Goal: Task Accomplishment & Management: Use online tool/utility

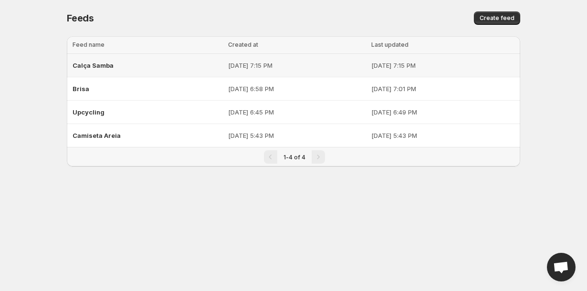
click at [113, 68] on div "Calça Samba" at bounding box center [148, 65] width 150 height 17
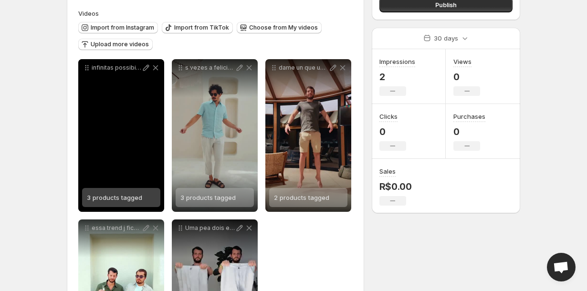
scroll to position [102, 0]
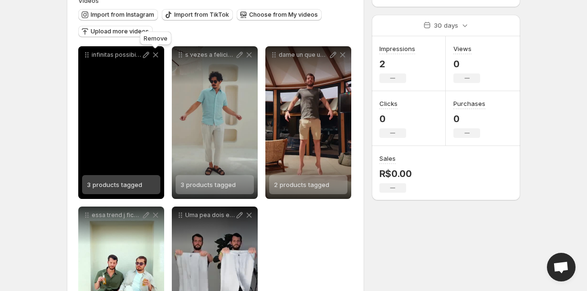
click at [157, 56] on icon at bounding box center [156, 55] width 10 height 10
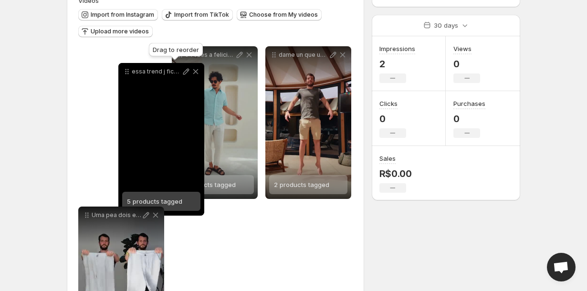
drag, startPoint x: 275, startPoint y: 56, endPoint x: 128, endPoint y: 73, distance: 147.9
click at [128, 73] on icon at bounding box center [127, 72] width 10 height 10
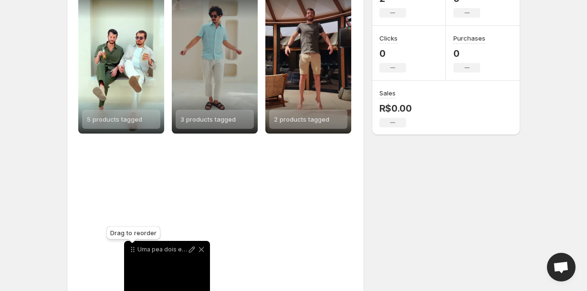
scroll to position [188, 0]
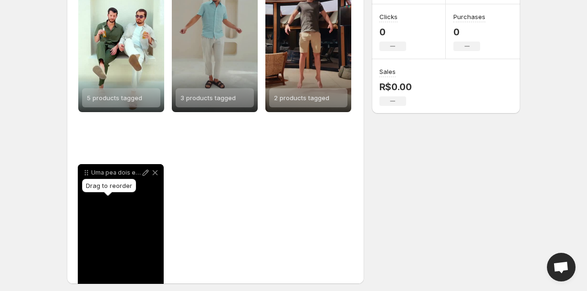
drag, startPoint x: 87, startPoint y: 218, endPoint x: 87, endPoint y: 175, distance: 43.4
click at [87, 175] on icon at bounding box center [87, 173] width 10 height 10
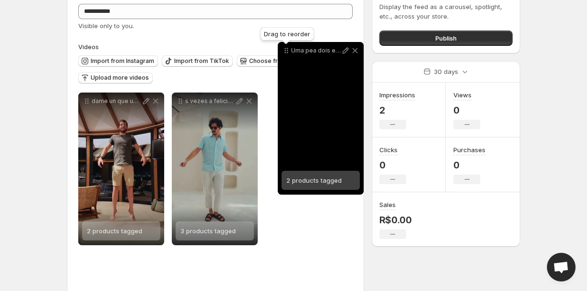
scroll to position [53, 0]
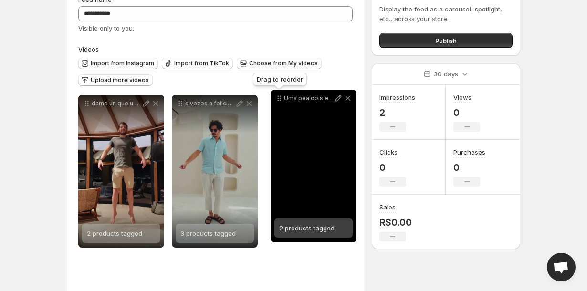
drag, startPoint x: 89, startPoint y: 202, endPoint x: 280, endPoint y: 104, distance: 214.7
click at [280, 103] on icon at bounding box center [279, 99] width 10 height 10
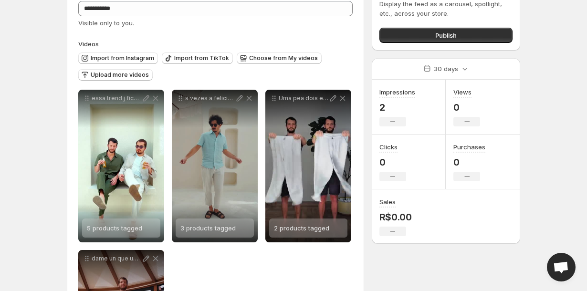
scroll to position [0, 0]
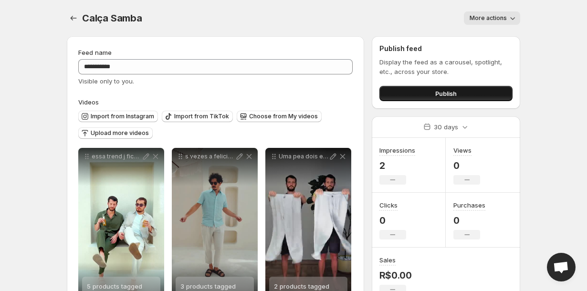
click at [420, 91] on button "Publish" at bounding box center [445, 93] width 133 height 15
click at [69, 19] on icon "Settings" at bounding box center [74, 18] width 10 height 10
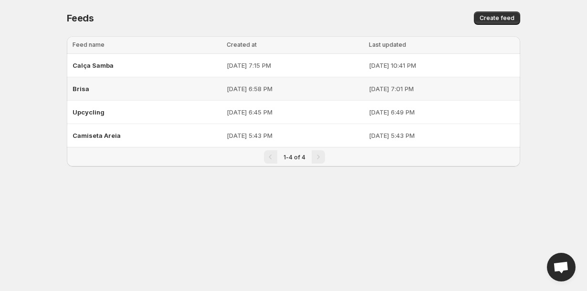
click at [92, 90] on div "Brisa" at bounding box center [147, 88] width 148 height 17
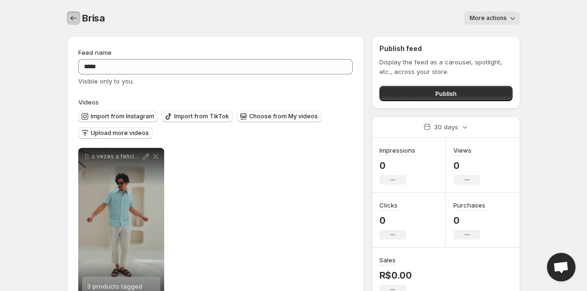
click at [75, 19] on icon "Settings" at bounding box center [74, 18] width 10 height 10
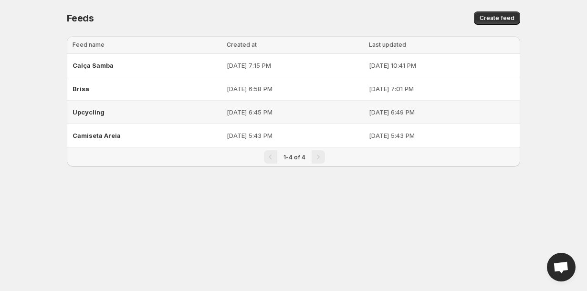
click at [104, 109] on div "Upcycling" at bounding box center [147, 112] width 148 height 17
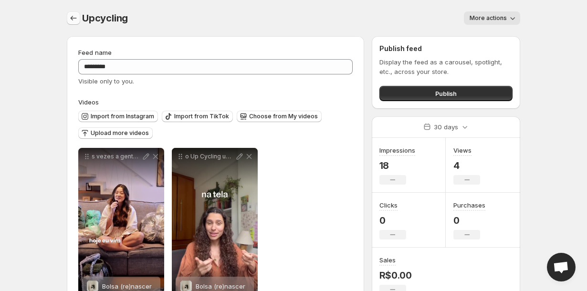
click at [72, 20] on icon "Settings" at bounding box center [74, 18] width 10 height 10
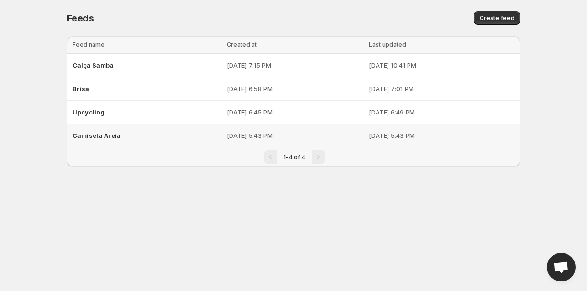
click at [98, 133] on span "Camiseta Areia" at bounding box center [97, 136] width 48 height 8
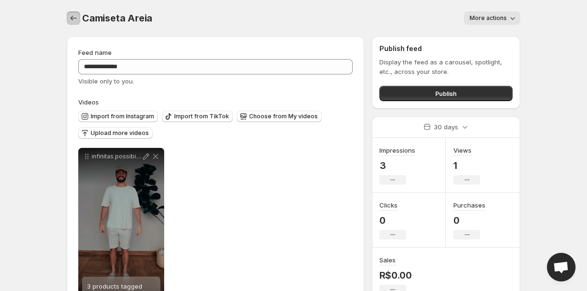
click at [69, 19] on icon "Settings" at bounding box center [74, 18] width 10 height 10
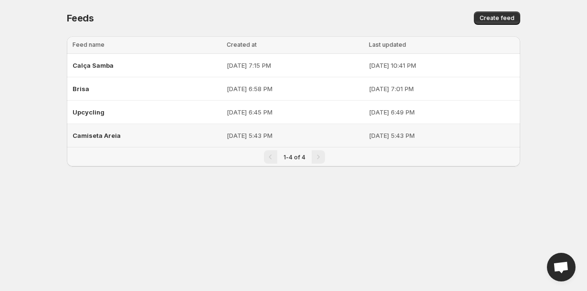
click at [287, 125] on td "[DATE] 5:43 PM" at bounding box center [295, 135] width 142 height 23
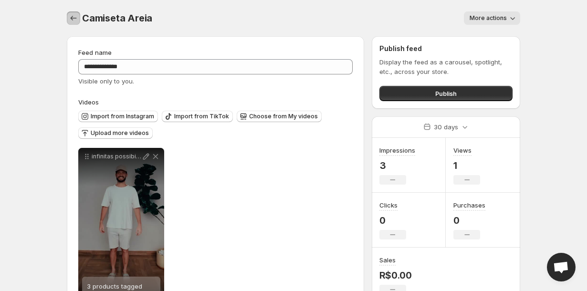
click at [76, 15] on icon "Settings" at bounding box center [74, 18] width 10 height 10
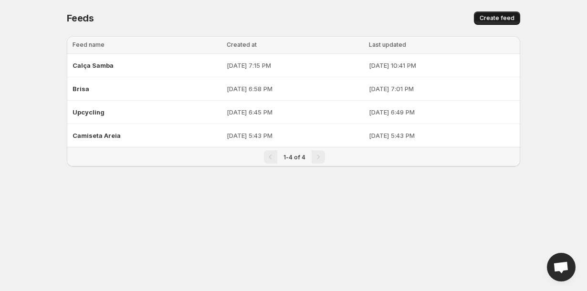
click at [499, 18] on span "Create feed" at bounding box center [496, 18] width 35 height 8
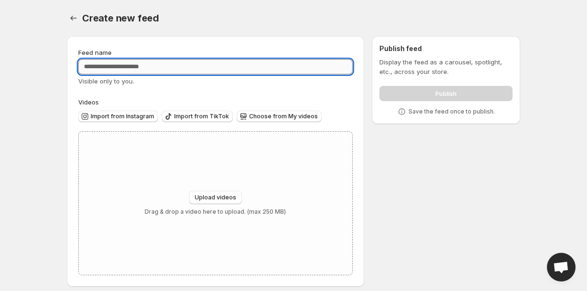
click at [264, 70] on input "Feed name" at bounding box center [215, 66] width 274 height 15
type input "**********"
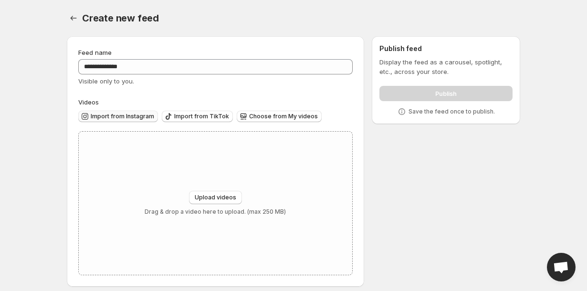
click at [120, 116] on span "Import from Instagram" at bounding box center [122, 117] width 63 height 8
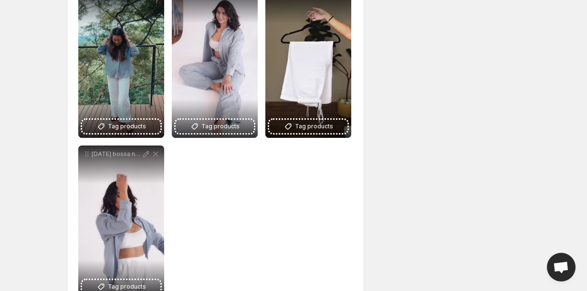
scroll to position [145, 0]
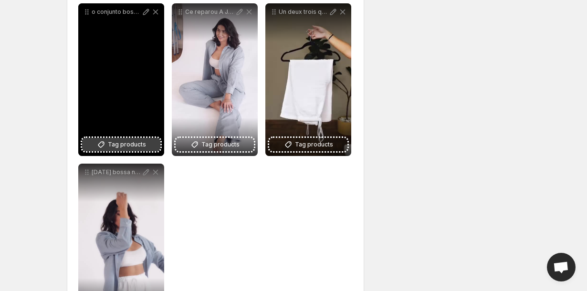
click at [136, 146] on span "Tag products" at bounding box center [127, 145] width 38 height 10
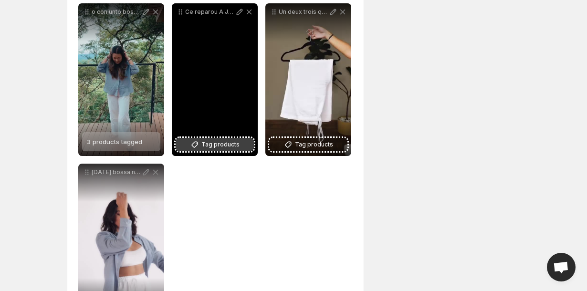
click at [238, 148] on span "Tag products" at bounding box center [220, 145] width 38 height 10
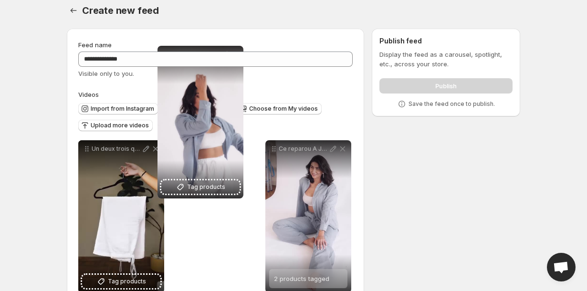
scroll to position [0, 0]
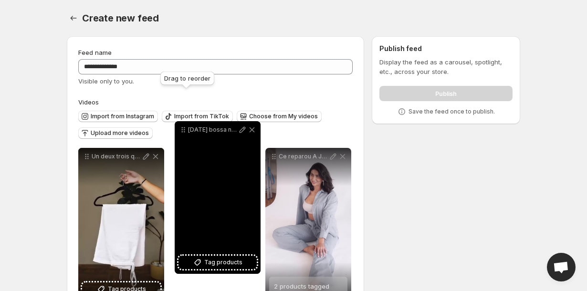
drag, startPoint x: 86, startPoint y: 171, endPoint x: 181, endPoint y: 130, distance: 104.1
click at [181, 130] on icon at bounding box center [183, 130] width 10 height 10
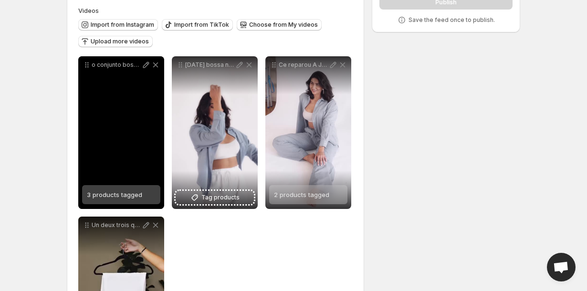
scroll to position [97, 0]
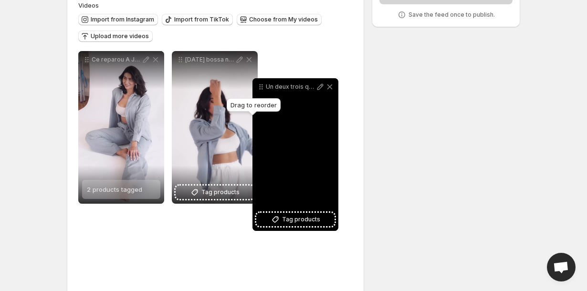
drag, startPoint x: 85, startPoint y: 219, endPoint x: 260, endPoint y: 79, distance: 224.4
click at [260, 82] on icon at bounding box center [261, 87] width 10 height 10
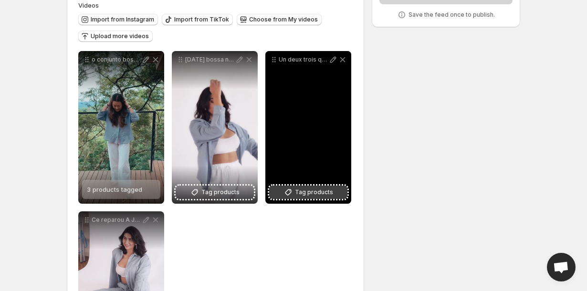
click at [305, 193] on span "Tag products" at bounding box center [314, 192] width 38 height 10
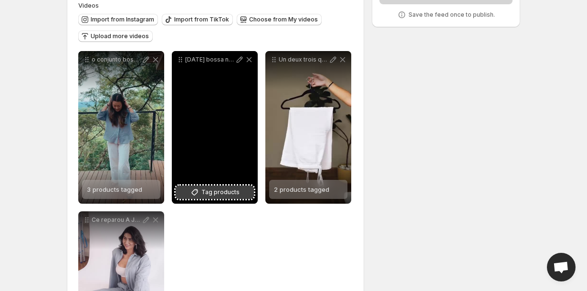
click at [227, 196] on span "Tag products" at bounding box center [220, 192] width 38 height 10
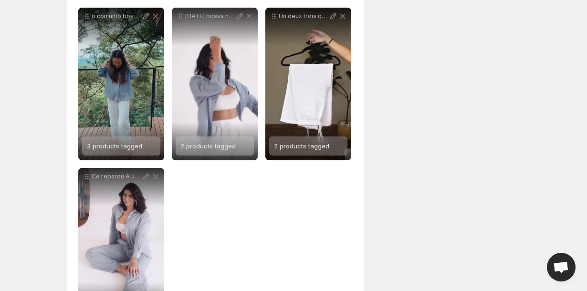
scroll to position [193, 0]
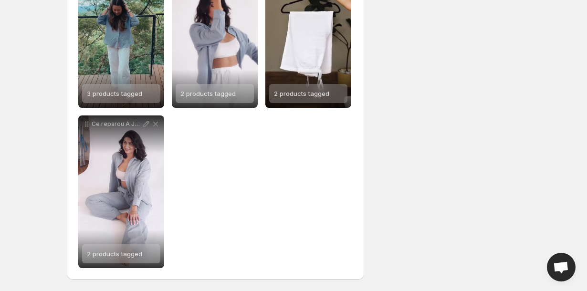
click at [260, 199] on div "**********" at bounding box center [215, 111] width 274 height 313
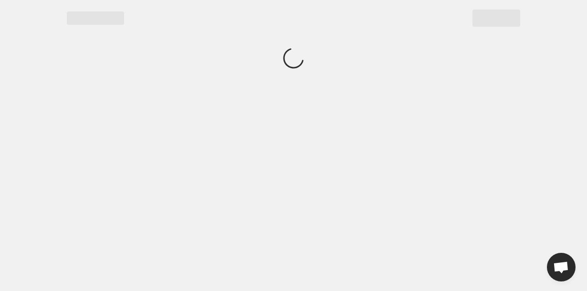
scroll to position [0, 0]
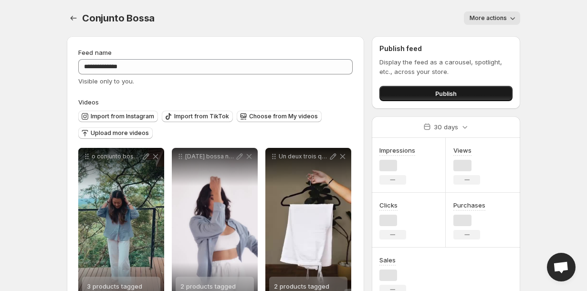
click at [424, 89] on button "Publish" at bounding box center [445, 93] width 133 height 15
click at [403, 93] on button "Publish" at bounding box center [445, 93] width 133 height 15
click at [427, 90] on button "Publish" at bounding box center [445, 93] width 133 height 15
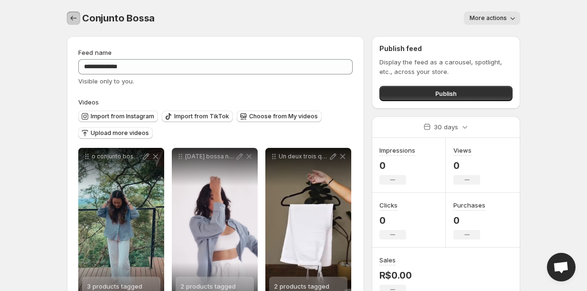
click at [72, 21] on icon "Settings" at bounding box center [74, 18] width 10 height 10
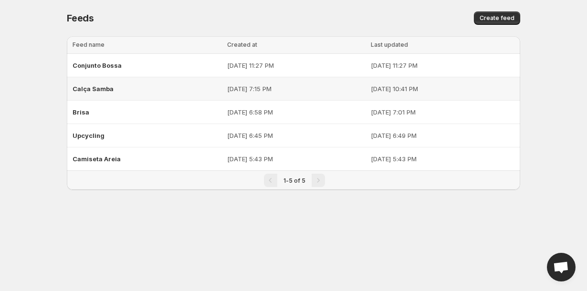
click at [99, 91] on span "Calça Samba" at bounding box center [93, 89] width 41 height 8
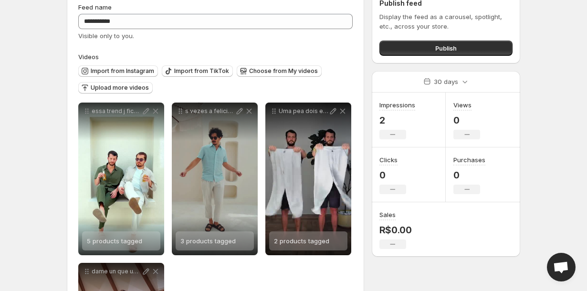
scroll to position [33, 0]
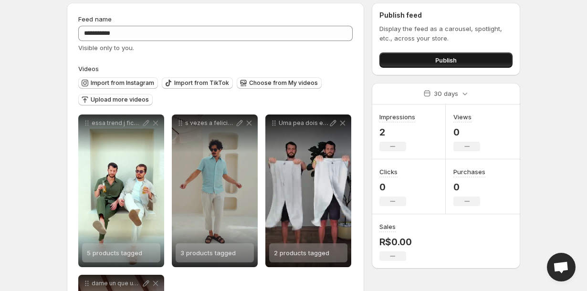
click at [412, 60] on button "Publish" at bounding box center [445, 59] width 133 height 15
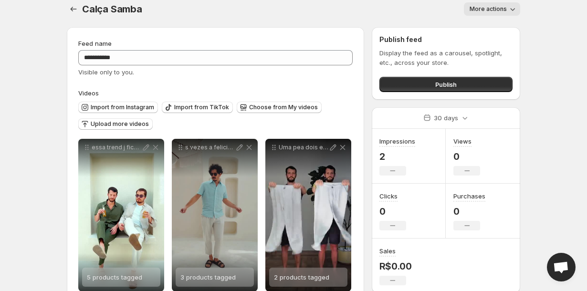
scroll to position [0, 0]
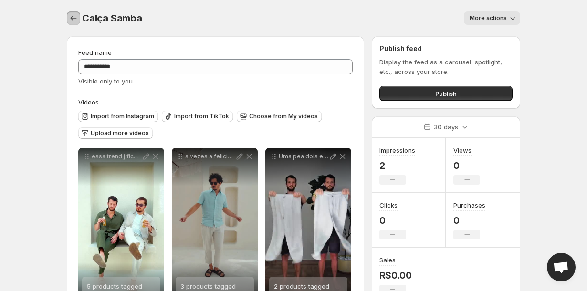
click at [72, 21] on icon "Settings" at bounding box center [74, 18] width 10 height 10
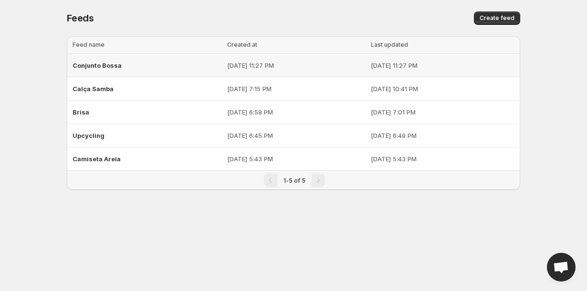
click at [114, 66] on span "Conjunto Bossa" at bounding box center [97, 66] width 49 height 8
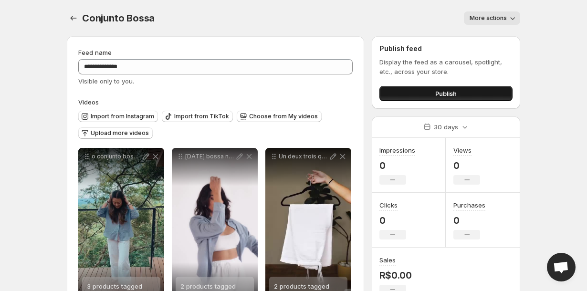
click at [414, 89] on button "Publish" at bounding box center [445, 93] width 133 height 15
click at [75, 21] on icon "Settings" at bounding box center [74, 18] width 10 height 10
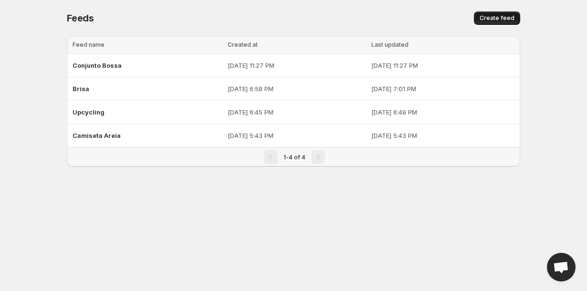
click at [498, 18] on span "Create feed" at bounding box center [496, 18] width 35 height 8
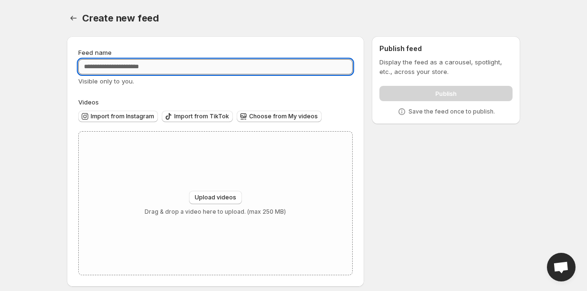
click at [270, 72] on input "Feed name" at bounding box center [215, 66] width 274 height 15
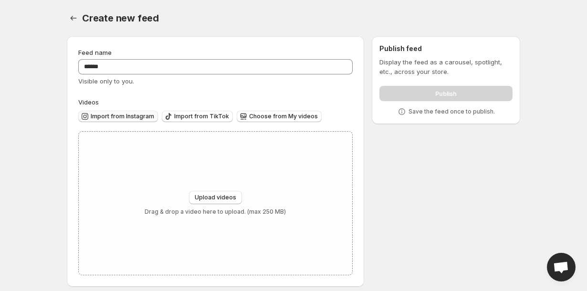
click at [143, 115] on span "Import from Instagram" at bounding box center [122, 117] width 63 height 8
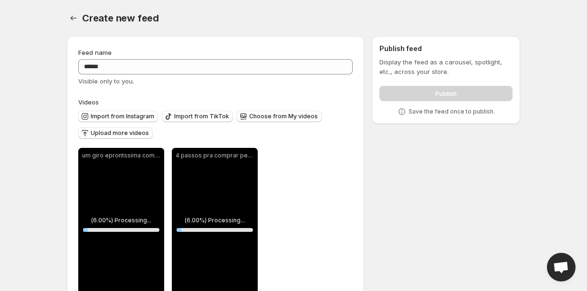
scroll to position [33, 0]
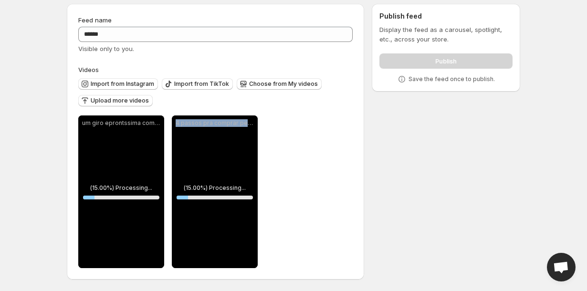
drag, startPoint x: 245, startPoint y: 127, endPoint x: 275, endPoint y: 140, distance: 33.0
click at [275, 140] on div "**********" at bounding box center [215, 191] width 274 height 153
click at [292, 144] on div "**********" at bounding box center [215, 191] width 274 height 153
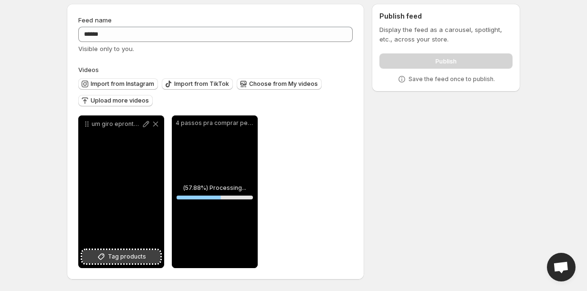
click at [121, 258] on span "Tag products" at bounding box center [127, 257] width 38 height 10
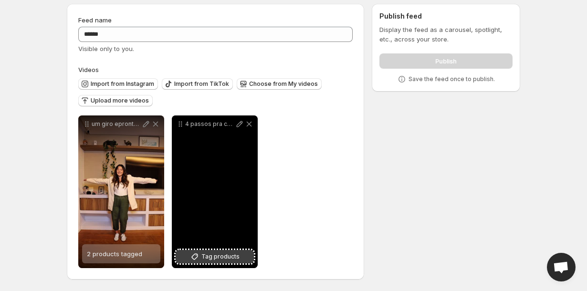
click at [193, 261] on icon at bounding box center [195, 257] width 10 height 10
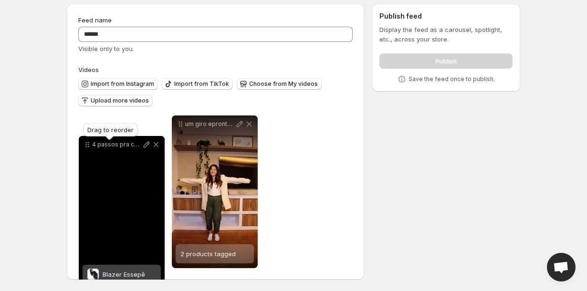
drag, startPoint x: 181, startPoint y: 126, endPoint x: 88, endPoint y: 147, distance: 94.8
click at [88, 147] on icon at bounding box center [88, 145] width 10 height 10
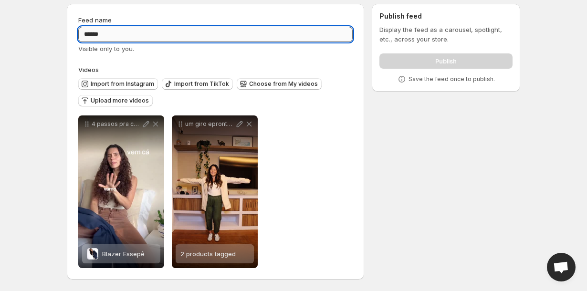
click at [220, 37] on input "******" at bounding box center [215, 34] width 274 height 15
type input "**********"
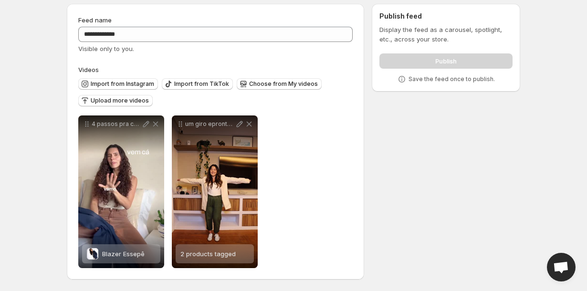
scroll to position [0, 0]
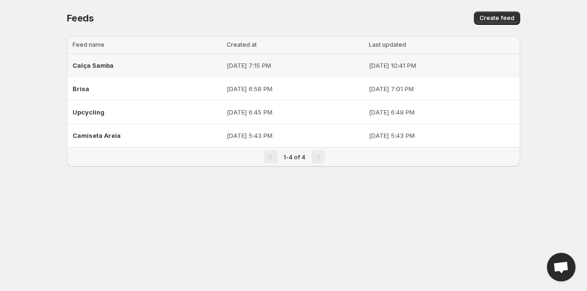
click at [129, 63] on div "Calça Samba" at bounding box center [147, 65] width 148 height 17
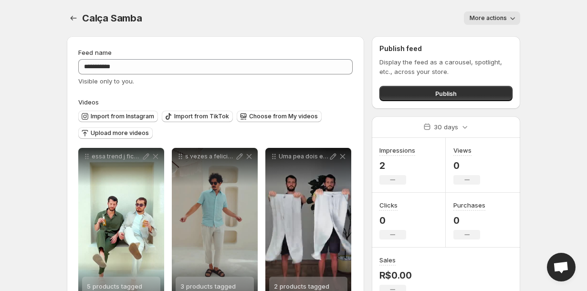
click at [505, 20] on span "More actions" at bounding box center [487, 18] width 37 height 8
click at [482, 37] on span "Delete" at bounding box center [480, 38] width 19 height 8
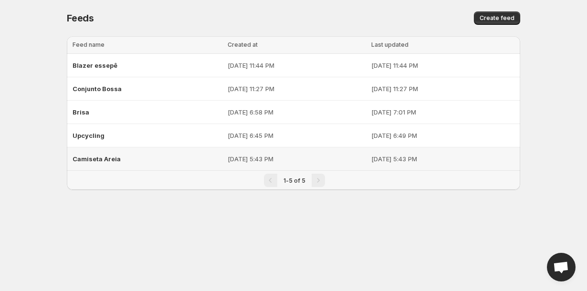
click at [96, 157] on span "Camiseta Areia" at bounding box center [97, 159] width 48 height 8
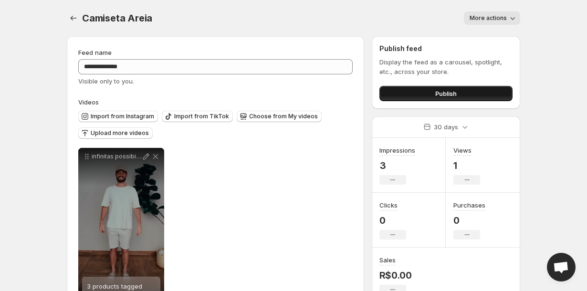
click at [424, 91] on button "Publish" at bounding box center [445, 93] width 133 height 15
click at [480, 23] on button "More actions" at bounding box center [492, 17] width 56 height 13
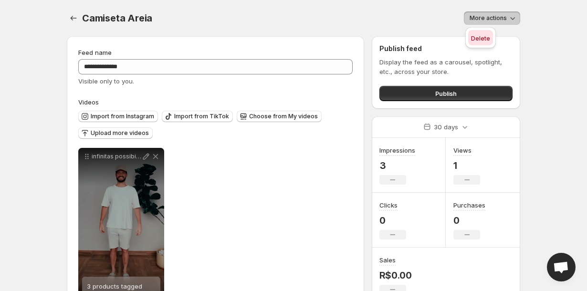
click at [479, 42] on span "Delete" at bounding box center [480, 38] width 19 height 10
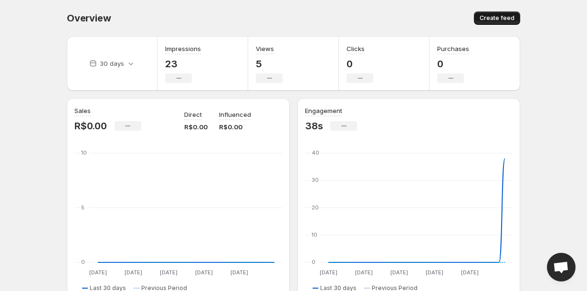
click at [497, 16] on span "Create feed" at bounding box center [496, 18] width 35 height 8
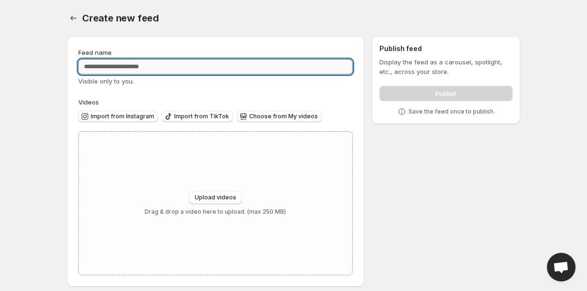
click at [194, 64] on input "Feed name" at bounding box center [215, 66] width 274 height 15
type input "**********"
click at [128, 115] on span "Import from Instagram" at bounding box center [122, 117] width 63 height 8
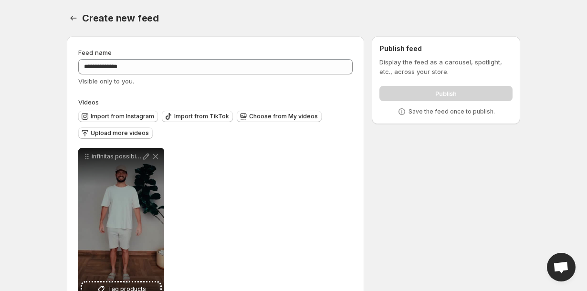
scroll to position [33, 0]
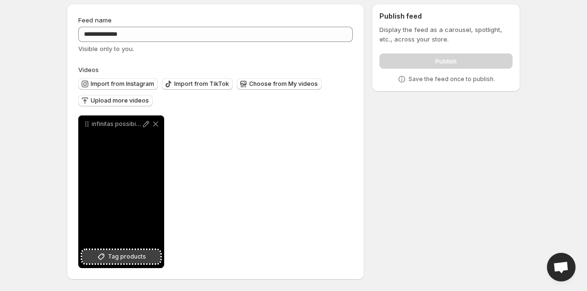
click at [119, 256] on span "Tag products" at bounding box center [127, 257] width 38 height 10
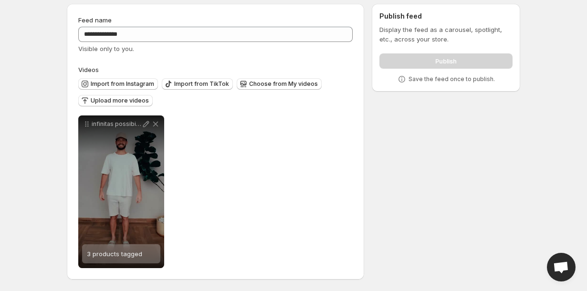
scroll to position [0, 0]
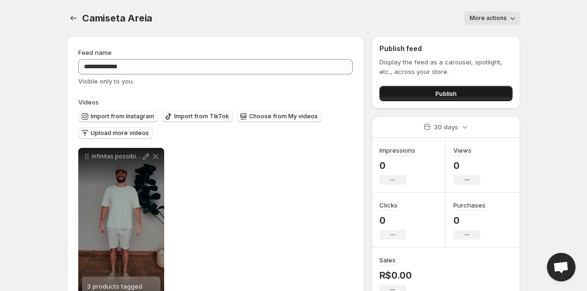
click at [412, 94] on button "Publish" at bounding box center [445, 93] width 133 height 15
click at [243, 164] on div "**********" at bounding box center [215, 224] width 274 height 153
click at [422, 90] on button "Publish" at bounding box center [445, 93] width 133 height 15
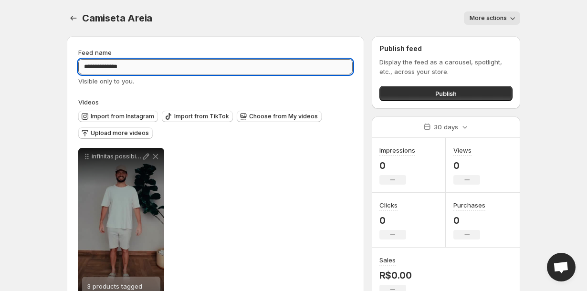
click at [265, 59] on input "**********" at bounding box center [215, 66] width 274 height 15
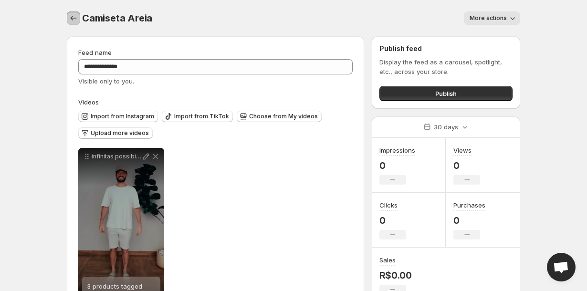
click at [75, 14] on icon "Settings" at bounding box center [74, 18] width 10 height 10
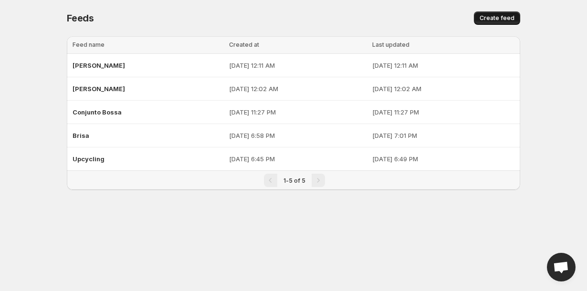
click at [501, 16] on span "Create feed" at bounding box center [496, 18] width 35 height 8
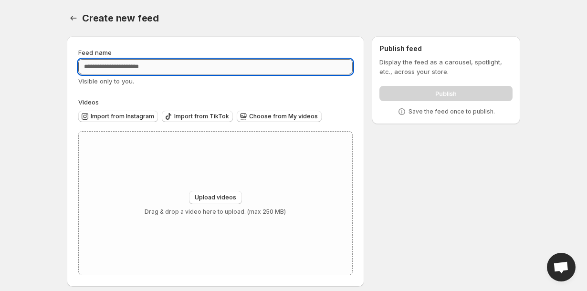
click at [207, 66] on input "Feed name" at bounding box center [215, 66] width 274 height 15
type input "**********"
click at [132, 115] on span "Import from Instagram" at bounding box center [122, 117] width 63 height 8
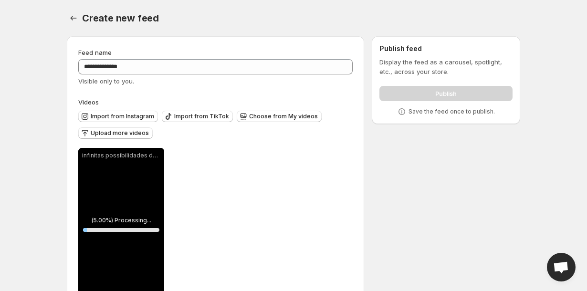
scroll to position [33, 0]
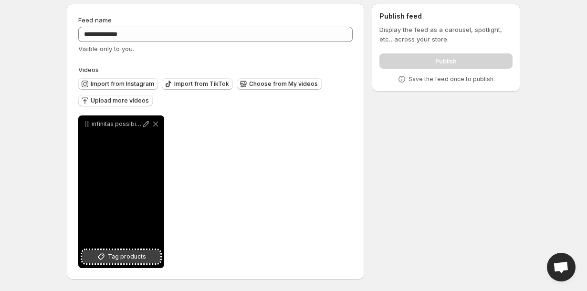
click at [123, 259] on span "Tag products" at bounding box center [127, 257] width 38 height 10
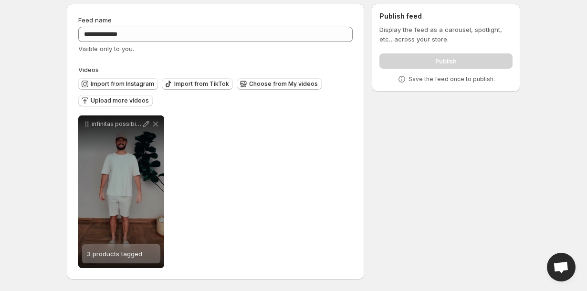
scroll to position [0, 0]
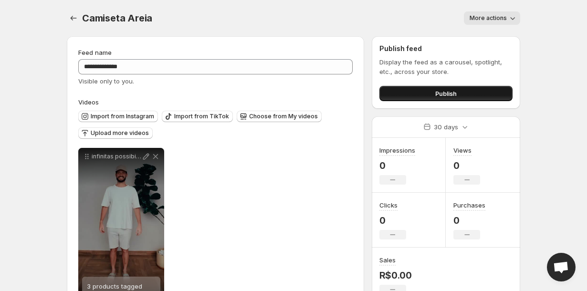
click at [417, 94] on button "Publish" at bounding box center [445, 93] width 133 height 15
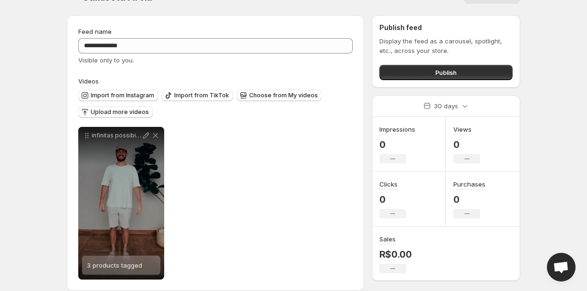
scroll to position [33, 0]
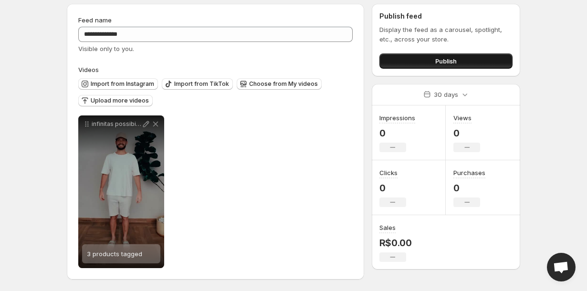
click at [404, 65] on button "Publish" at bounding box center [445, 60] width 133 height 15
click at [393, 58] on button "Publish" at bounding box center [445, 60] width 133 height 15
click at [394, 62] on button "Publish" at bounding box center [445, 60] width 133 height 15
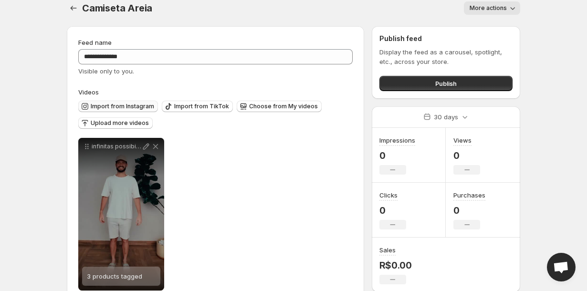
scroll to position [0, 0]
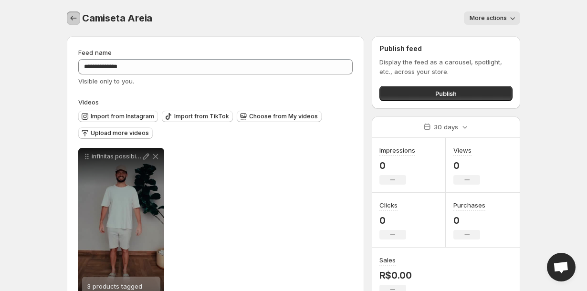
click at [74, 18] on icon "Settings" at bounding box center [74, 18] width 6 height 5
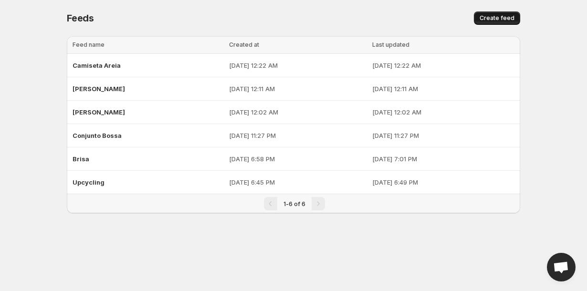
click at [510, 18] on span "Create feed" at bounding box center [496, 18] width 35 height 8
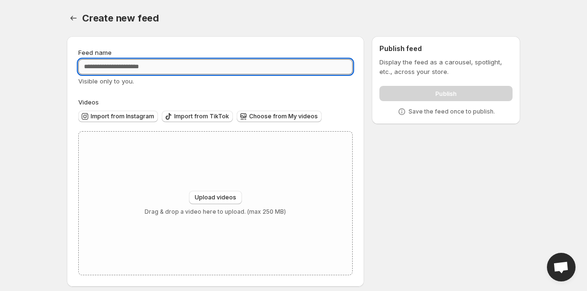
click at [195, 65] on input "Feed name" at bounding box center [215, 66] width 274 height 15
type input "**********"
click at [112, 114] on span "Import from Instagram" at bounding box center [122, 117] width 63 height 8
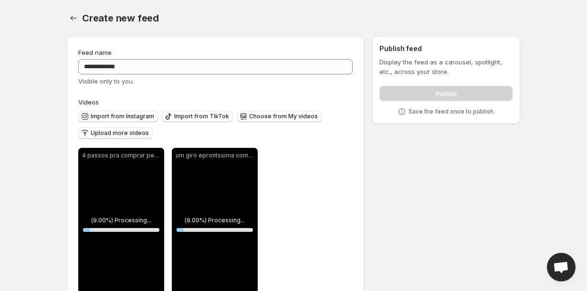
scroll to position [33, 0]
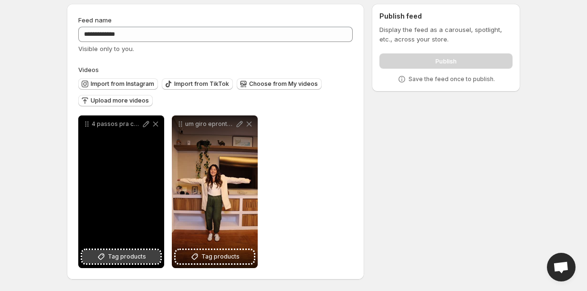
click at [132, 256] on span "Tag products" at bounding box center [127, 257] width 38 height 10
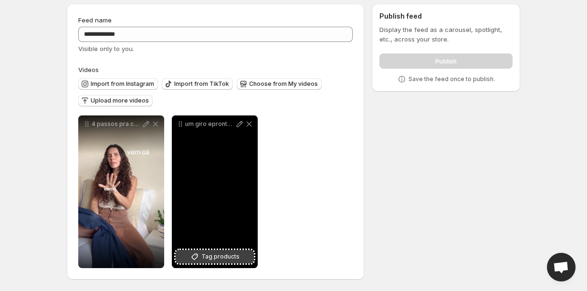
click at [234, 255] on span "Tag products" at bounding box center [220, 257] width 38 height 10
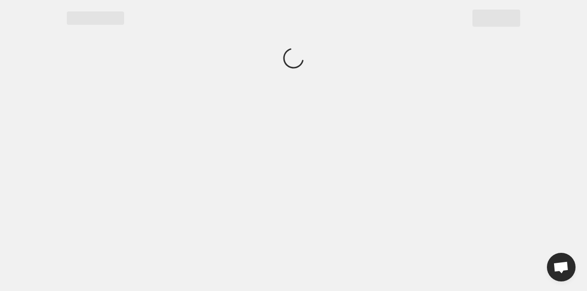
scroll to position [0, 0]
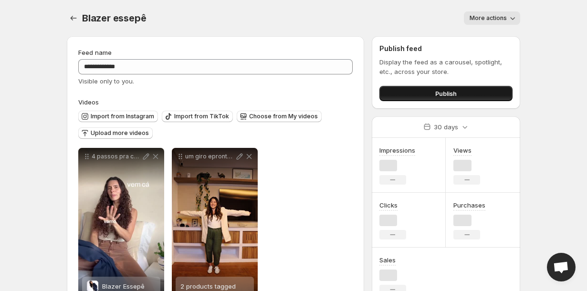
click at [398, 90] on button "Publish" at bounding box center [445, 93] width 133 height 15
click at [423, 95] on button "Publish" at bounding box center [445, 93] width 133 height 15
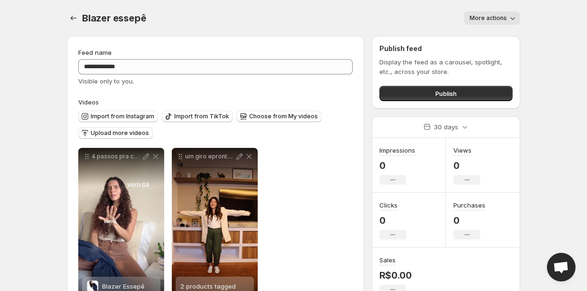
click at [494, 18] on span "More actions" at bounding box center [487, 18] width 37 height 8
click at [488, 37] on span "Delete" at bounding box center [480, 38] width 19 height 8
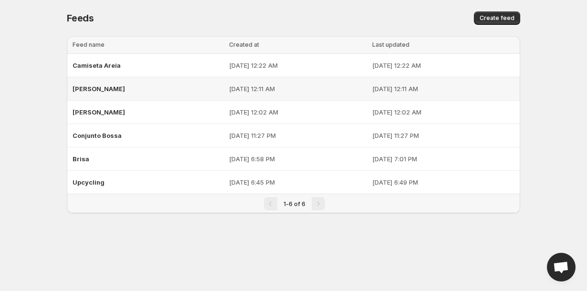
click at [121, 91] on div "[PERSON_NAME]" at bounding box center [148, 88] width 151 height 17
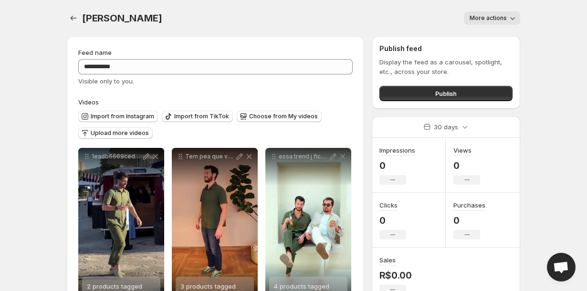
click at [476, 21] on span "More actions" at bounding box center [487, 18] width 37 height 8
click at [474, 36] on span "Delete" at bounding box center [480, 38] width 19 height 8
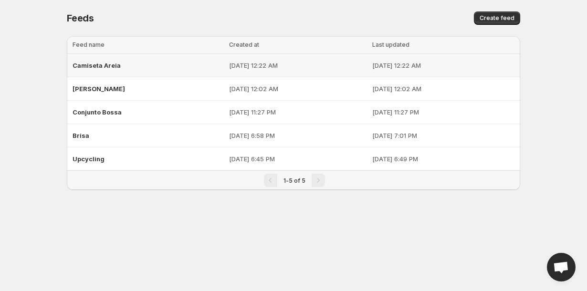
click at [398, 67] on p "[DATE] 12:22 AM" at bounding box center [443, 66] width 142 height 10
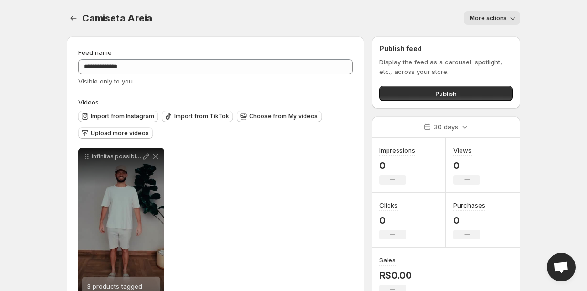
click at [484, 19] on span "More actions" at bounding box center [487, 18] width 37 height 8
click at [478, 32] on button "Delete" at bounding box center [480, 37] width 25 height 15
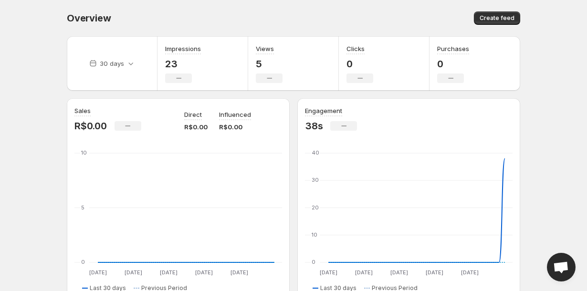
click at [295, 9] on div "Overview. This page is ready Overview Create feed" at bounding box center [293, 18] width 453 height 36
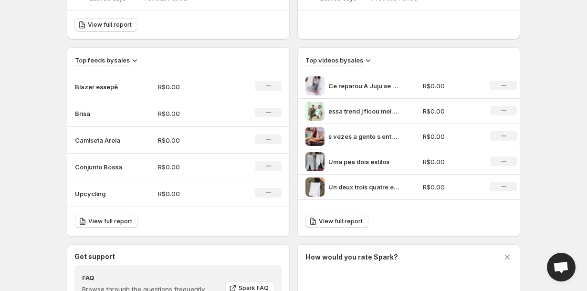
scroll to position [296, 0]
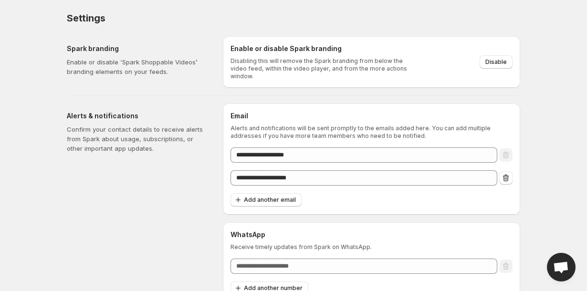
scroll to position [9, 0]
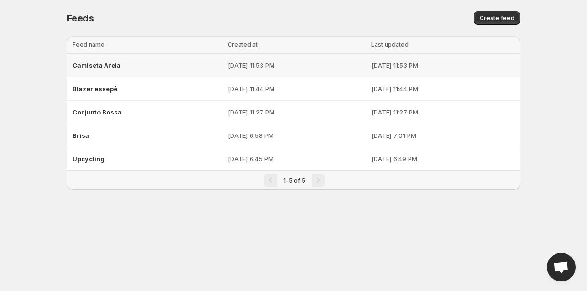
click at [100, 67] on span "Camiseta Areia" at bounding box center [97, 66] width 48 height 8
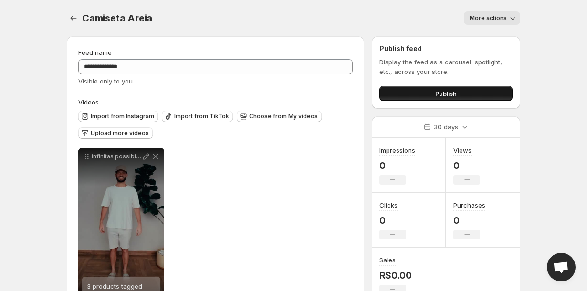
click at [411, 91] on button "Publish" at bounding box center [445, 93] width 133 height 15
click at [76, 18] on icon "Settings" at bounding box center [74, 18] width 10 height 10
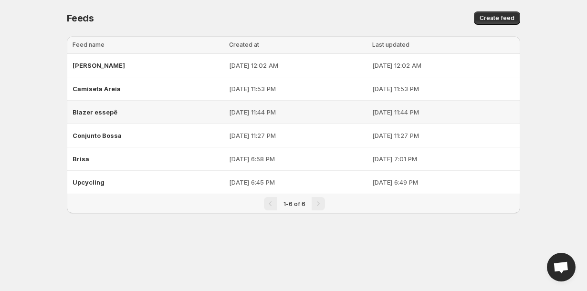
click at [182, 117] on div "Blazer essepê" at bounding box center [148, 112] width 151 height 17
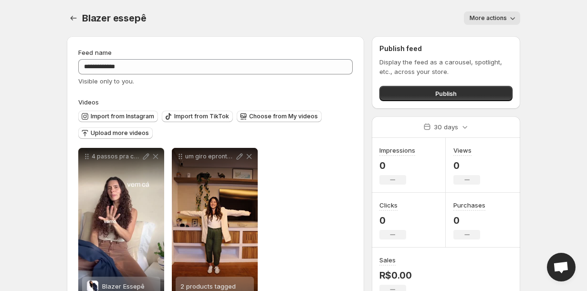
click at [486, 20] on span "More actions" at bounding box center [487, 18] width 37 height 8
click at [352, 136] on div "Import from Instagram Import from TikTok Choose from My videos Upload more vide…" at bounding box center [213, 123] width 278 height 33
click at [412, 92] on button "Publish" at bounding box center [445, 93] width 133 height 15
click at [77, 21] on icon "Settings" at bounding box center [74, 18] width 10 height 10
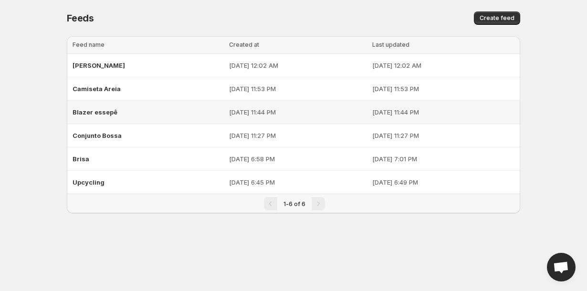
click at [102, 112] on span "Blazer essepê" at bounding box center [95, 112] width 45 height 8
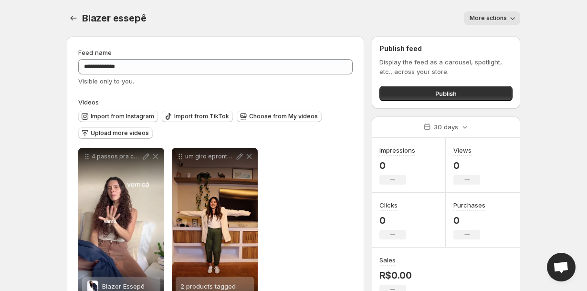
click at [503, 13] on button "More actions" at bounding box center [492, 17] width 56 height 13
click at [487, 34] on span "Delete" at bounding box center [480, 38] width 19 height 8
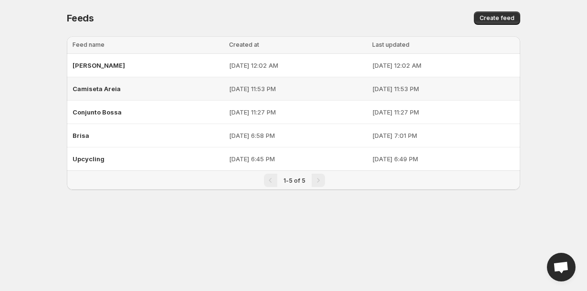
click at [132, 86] on div "Camiseta Areia" at bounding box center [148, 88] width 151 height 17
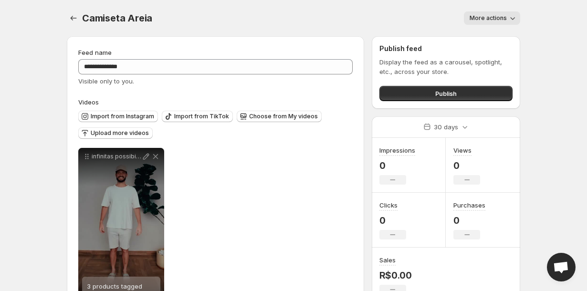
click at [483, 20] on span "More actions" at bounding box center [487, 18] width 37 height 8
click at [481, 34] on span "Delete" at bounding box center [480, 38] width 19 height 8
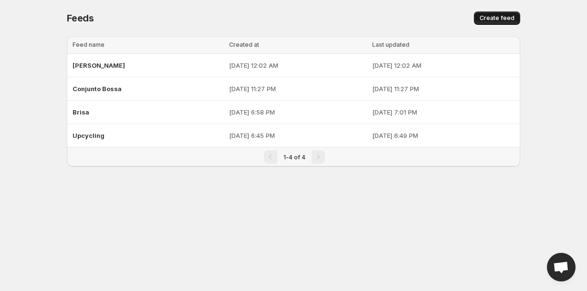
click at [496, 17] on span "Create feed" at bounding box center [496, 18] width 35 height 8
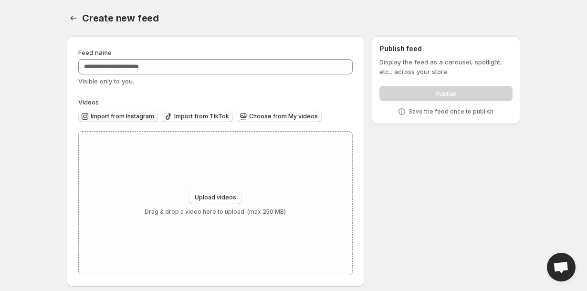
click at [142, 118] on span "Import from Instagram" at bounding box center [122, 117] width 63 height 8
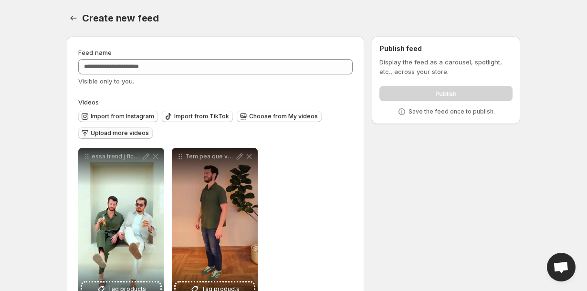
click at [140, 134] on span "Upload more videos" at bounding box center [120, 133] width 58 height 8
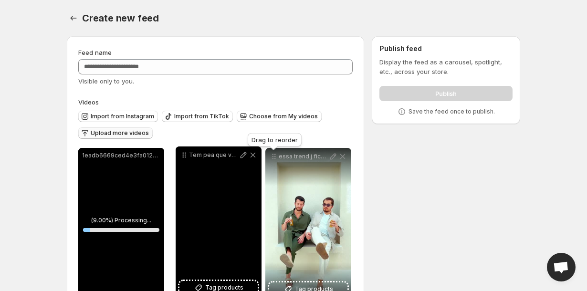
drag, startPoint x: 276, startPoint y: 158, endPoint x: 184, endPoint y: 157, distance: 92.1
click at [184, 157] on icon at bounding box center [184, 155] width 10 height 10
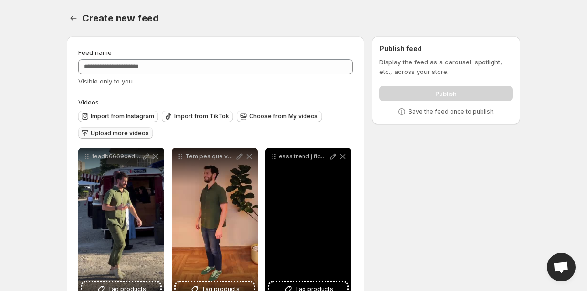
scroll to position [33, 0]
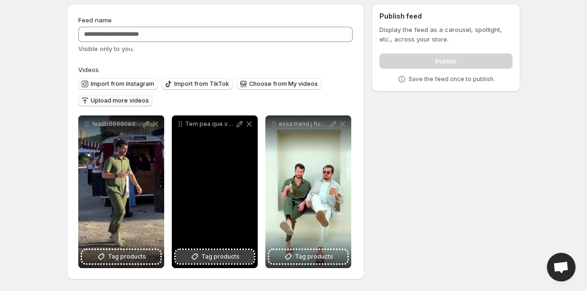
click at [210, 257] on span "Tag products" at bounding box center [220, 257] width 38 height 10
click at [213, 256] on span "2 products tagged" at bounding box center [207, 254] width 55 height 8
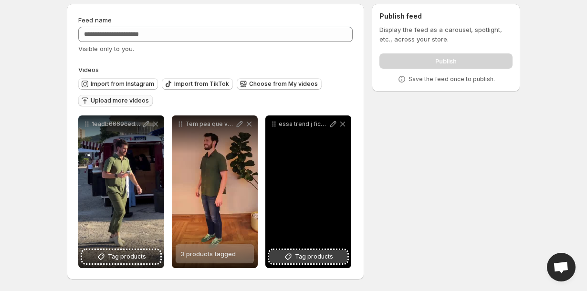
click at [313, 256] on span "Tag products" at bounding box center [314, 257] width 38 height 10
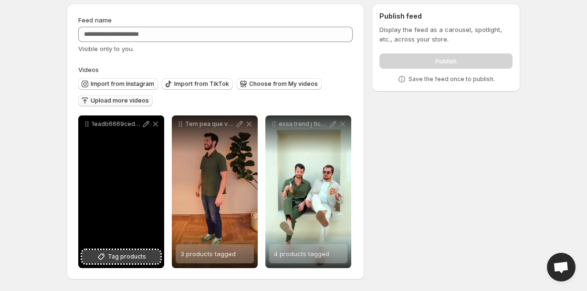
click at [135, 255] on span "Tag products" at bounding box center [127, 257] width 38 height 10
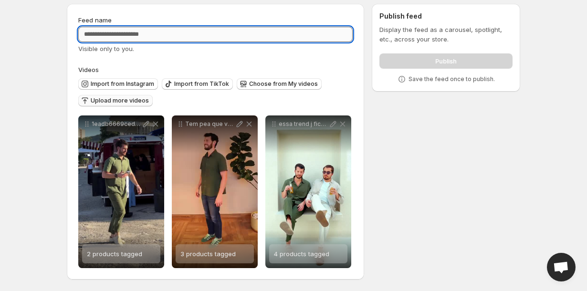
click at [280, 29] on input "Feed name" at bounding box center [215, 34] width 274 height 15
type input "**********"
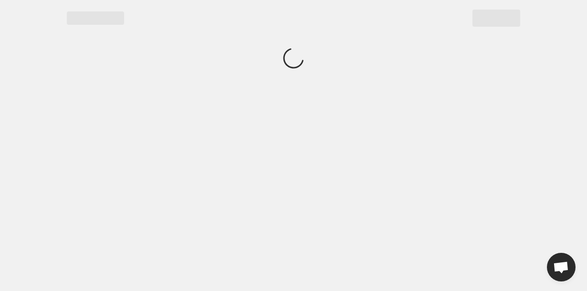
scroll to position [0, 0]
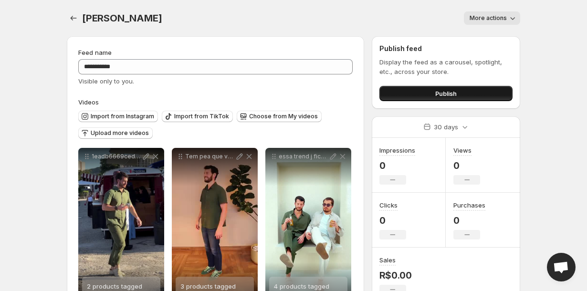
click at [417, 95] on button "Publish" at bounding box center [445, 93] width 133 height 15
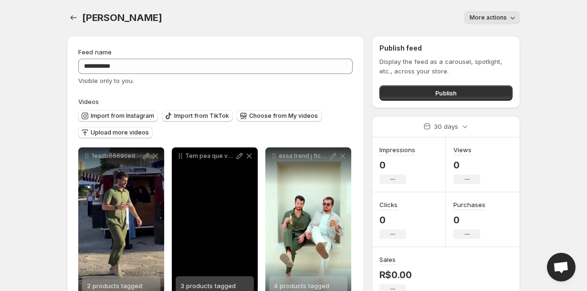
scroll to position [33, 0]
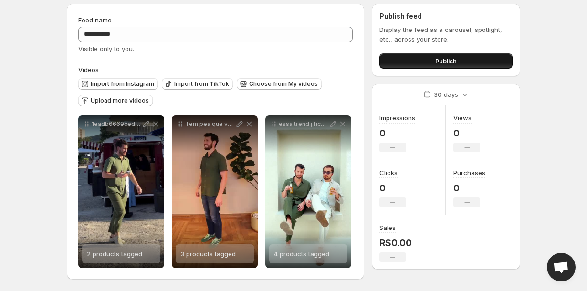
click at [395, 66] on button "Publish" at bounding box center [445, 60] width 133 height 15
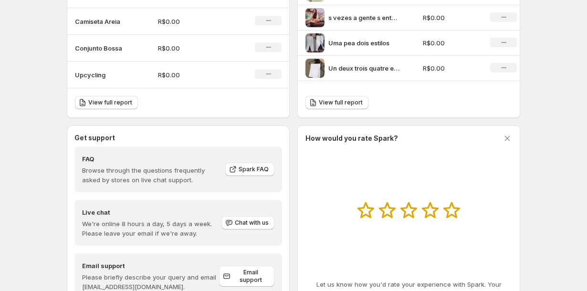
scroll to position [448, 0]
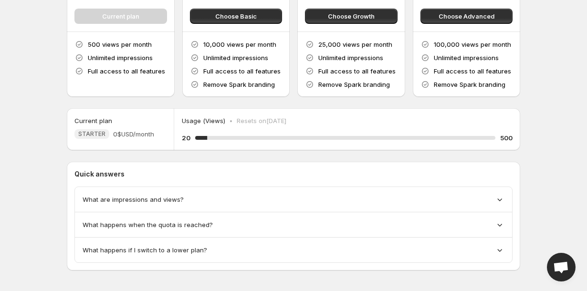
scroll to position [110, 0]
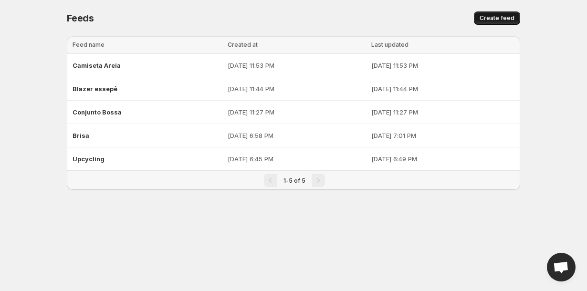
click at [503, 17] on span "Create feed" at bounding box center [496, 18] width 35 height 8
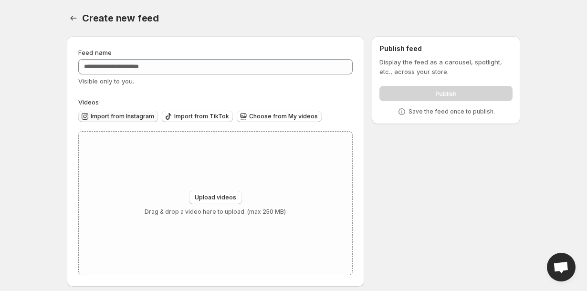
click at [137, 114] on span "Import from Instagram" at bounding box center [122, 117] width 63 height 8
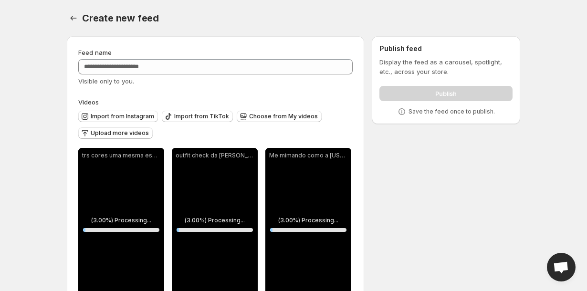
scroll to position [33, 0]
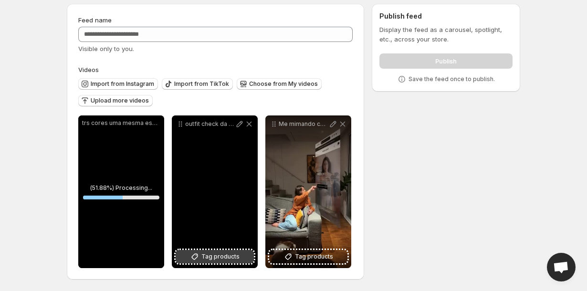
click at [194, 257] on icon at bounding box center [195, 257] width 10 height 10
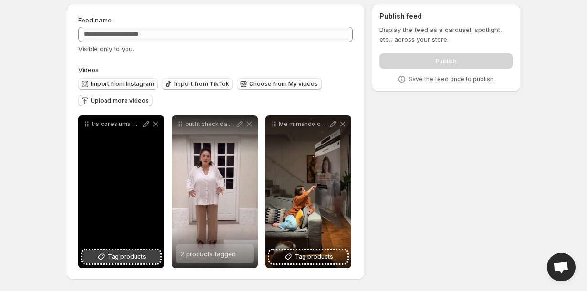
click at [129, 257] on span "Tag products" at bounding box center [127, 257] width 38 height 10
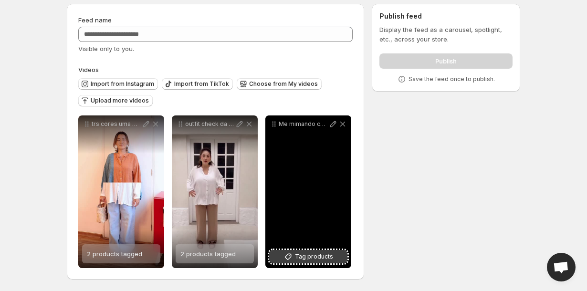
click at [323, 254] on span "Tag products" at bounding box center [314, 257] width 38 height 10
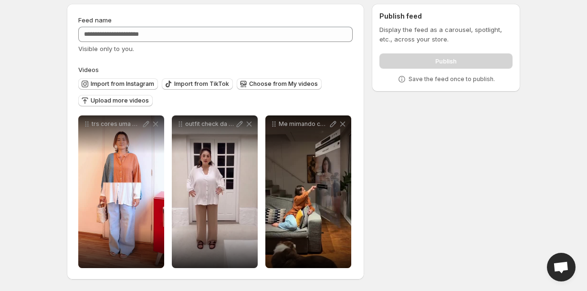
click at [377, 228] on div "**********" at bounding box center [289, 143] width 461 height 295
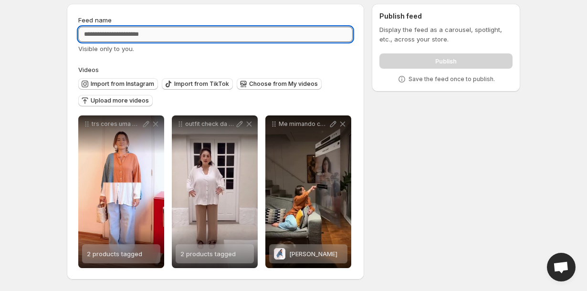
click at [193, 32] on input "Feed name" at bounding box center [215, 34] width 274 height 15
type input "**********"
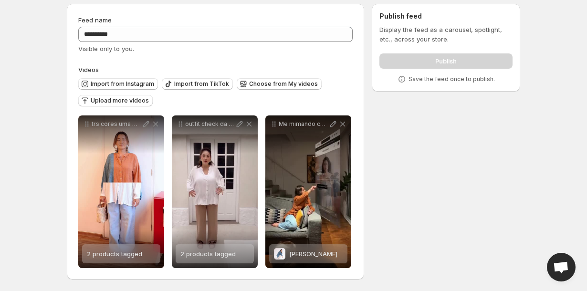
scroll to position [0, 0]
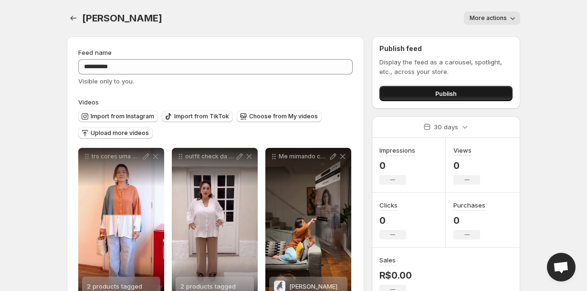
click at [419, 91] on button "Publish" at bounding box center [445, 93] width 133 height 15
click at [420, 89] on button "Publish" at bounding box center [445, 93] width 133 height 15
